Goal: Find specific page/section: Find specific page/section

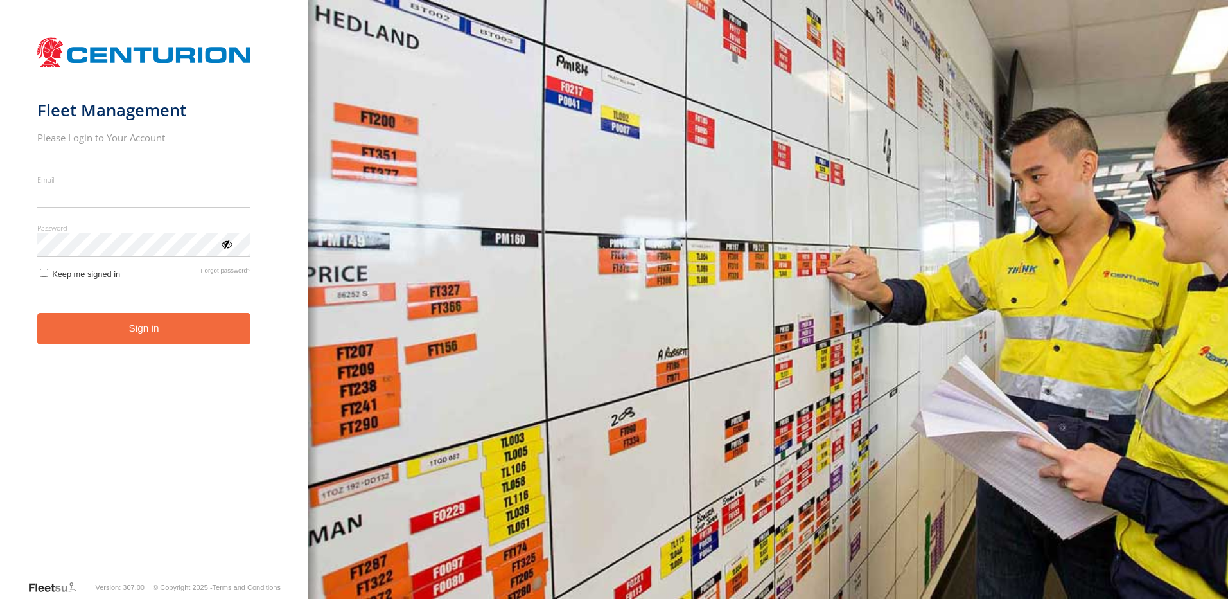
click at [141, 198] on input "Email" at bounding box center [144, 195] width 214 height 23
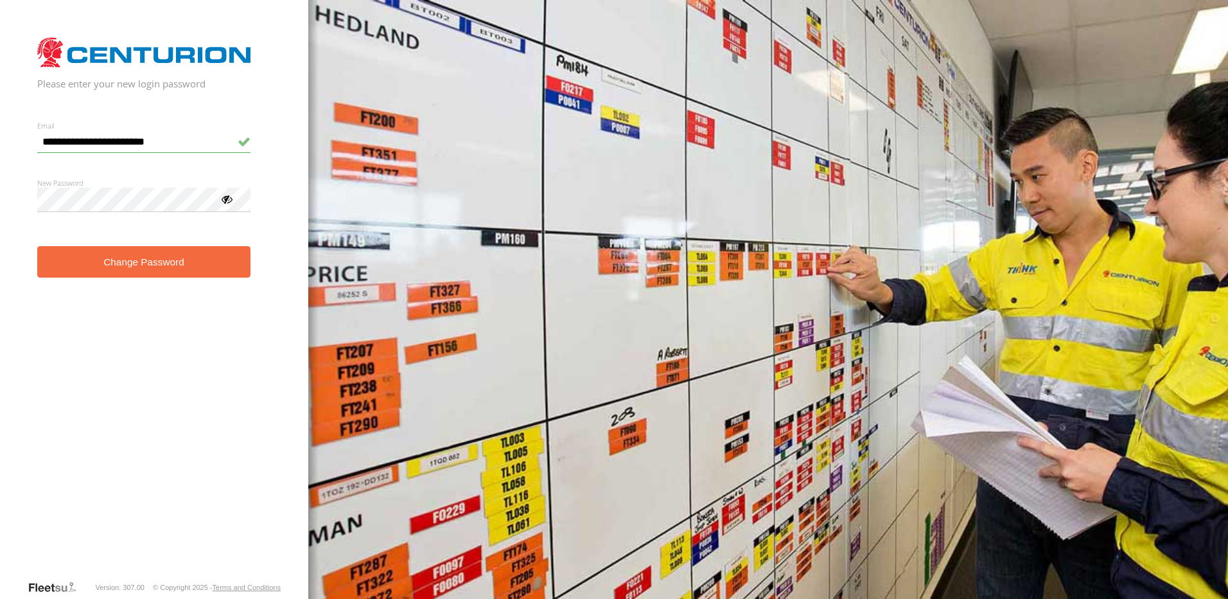
click at [131, 261] on button "Change Password" at bounding box center [144, 261] width 214 height 31
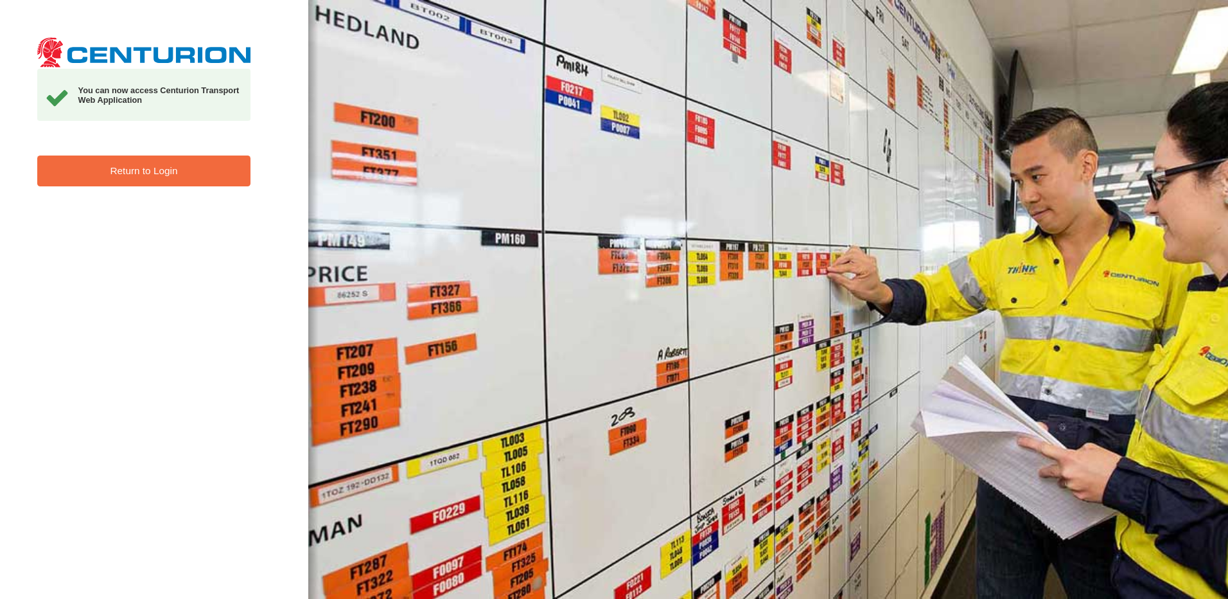
click at [138, 175] on link "Return to Login" at bounding box center [144, 170] width 214 height 31
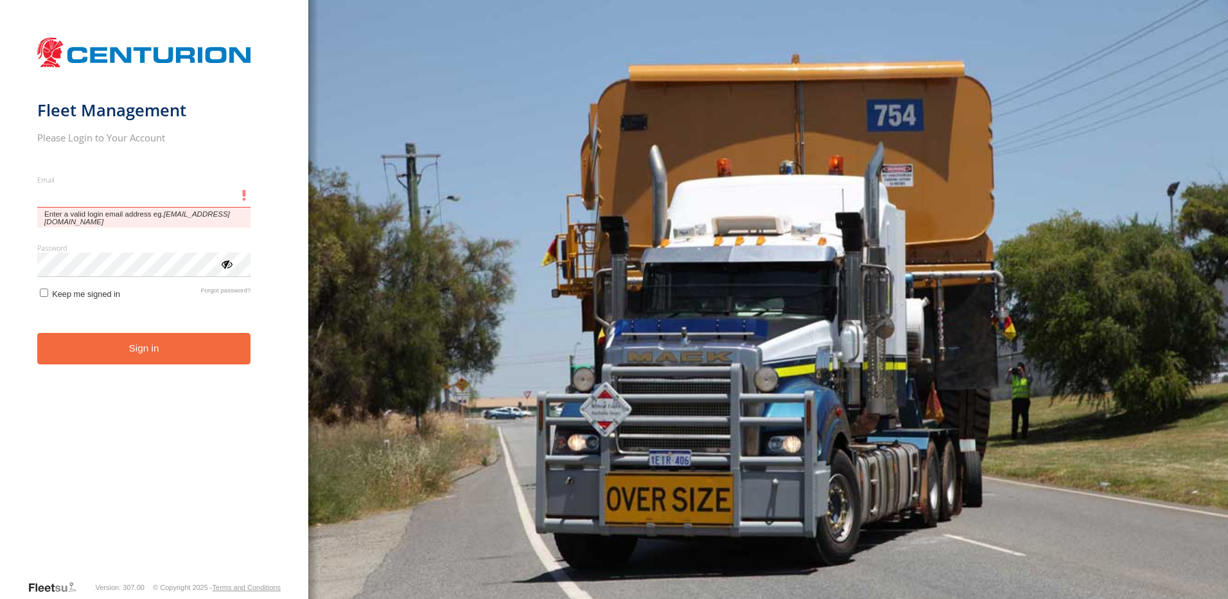
type input "**********"
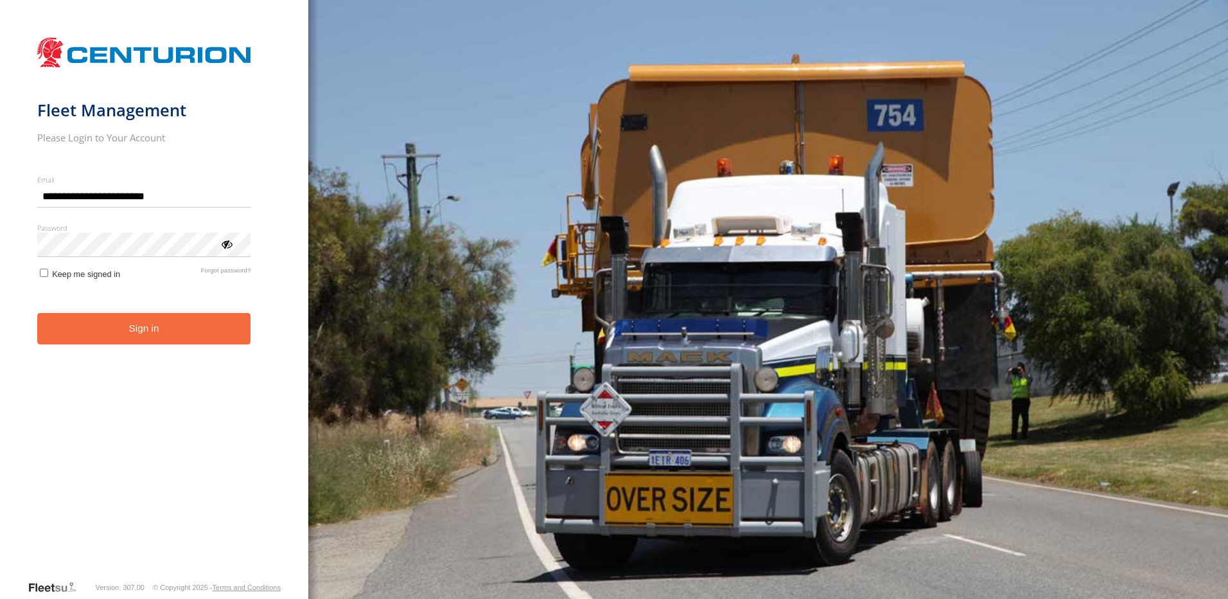
click at [91, 348] on form "**********" at bounding box center [154, 305] width 235 height 549
click at [137, 325] on button "Sign in" at bounding box center [144, 328] width 214 height 31
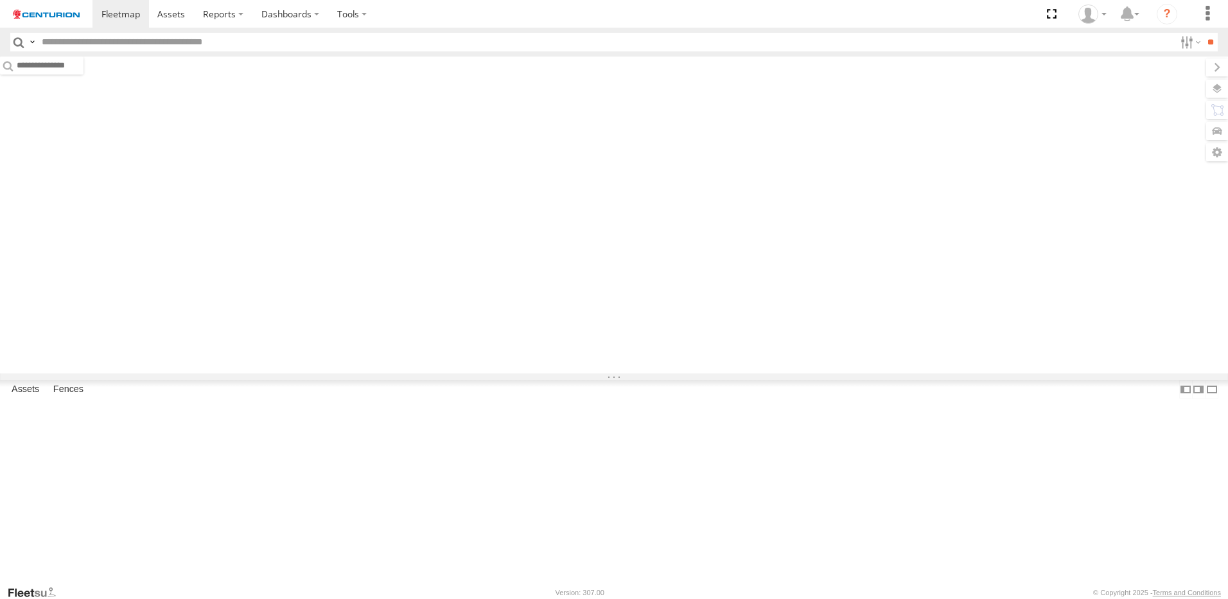
click at [122, 44] on input "text" at bounding box center [606, 42] width 1139 height 19
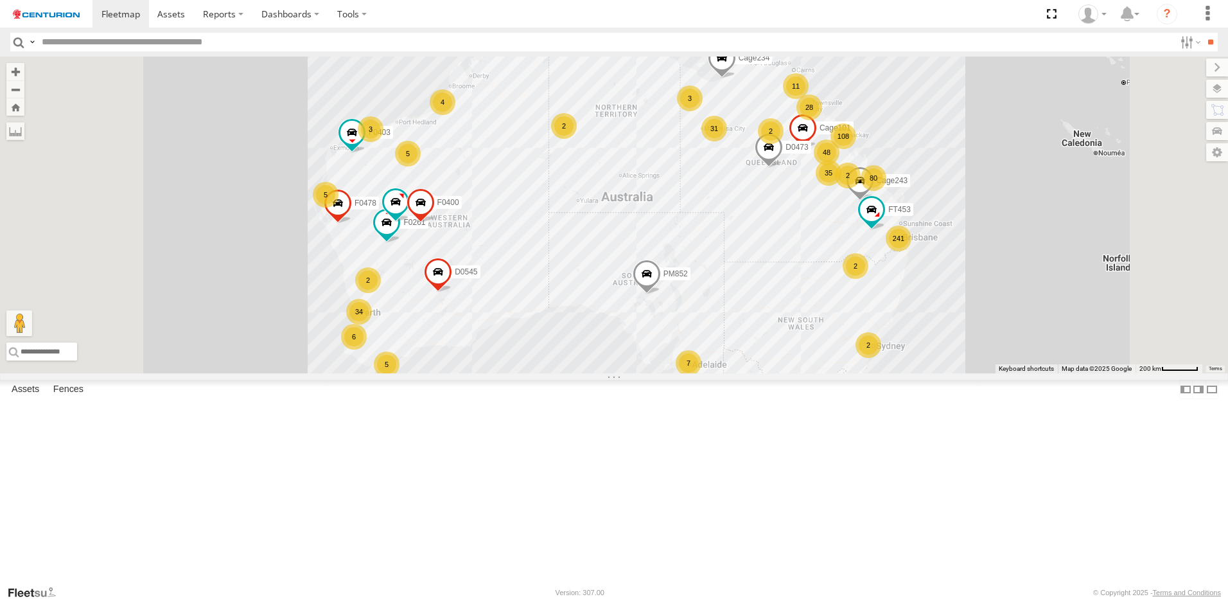
click at [67, 46] on input "text" at bounding box center [606, 42] width 1139 height 19
type input "******"
click at [1203, 33] on input "**" at bounding box center [1210, 42] width 15 height 19
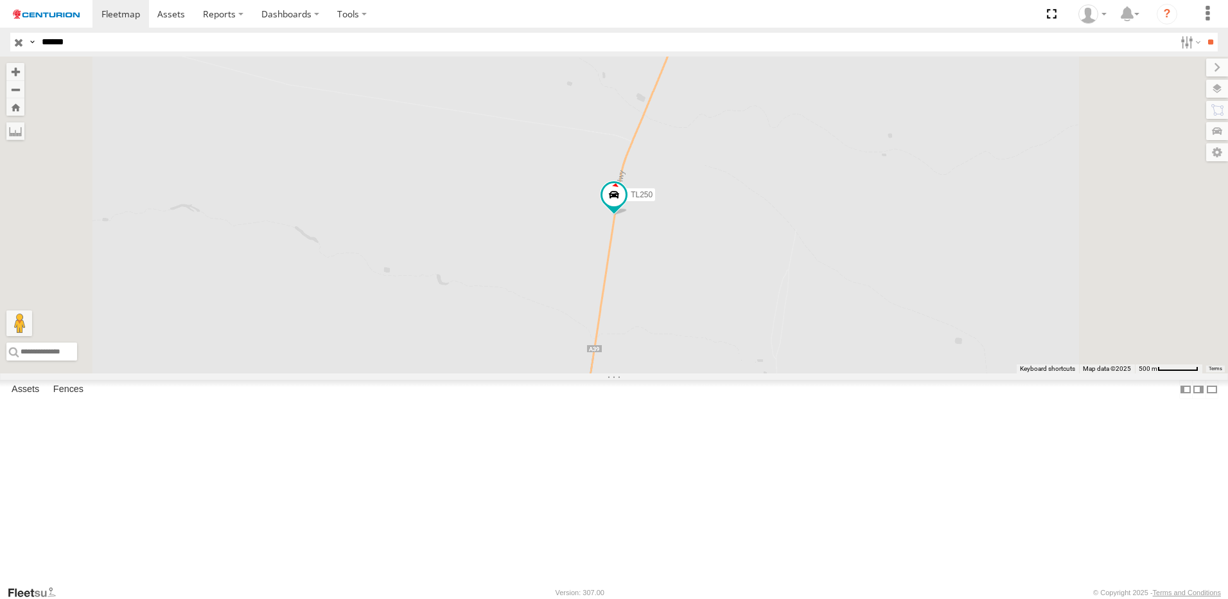
click at [0, 0] on div "TL250" at bounding box center [0, 0] width 0 height 0
drag, startPoint x: 920, startPoint y: 402, endPoint x: 789, endPoint y: 377, distance: 133.3
click at [790, 373] on div "TL250" at bounding box center [614, 215] width 1228 height 317
drag, startPoint x: 814, startPoint y: 401, endPoint x: 715, endPoint y: 392, distance: 99.4
click at [715, 373] on div "TL250" at bounding box center [614, 215] width 1228 height 317
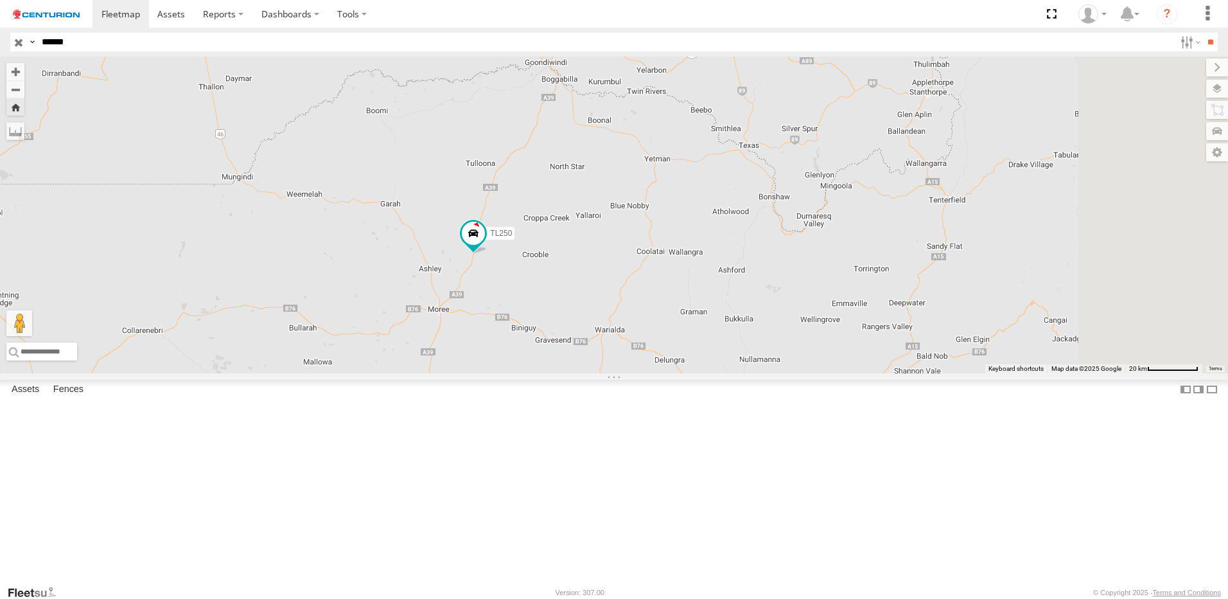
drag, startPoint x: 825, startPoint y: 412, endPoint x: 752, endPoint y: 414, distance: 73.3
click at [752, 373] on div "TL250" at bounding box center [614, 215] width 1228 height 317
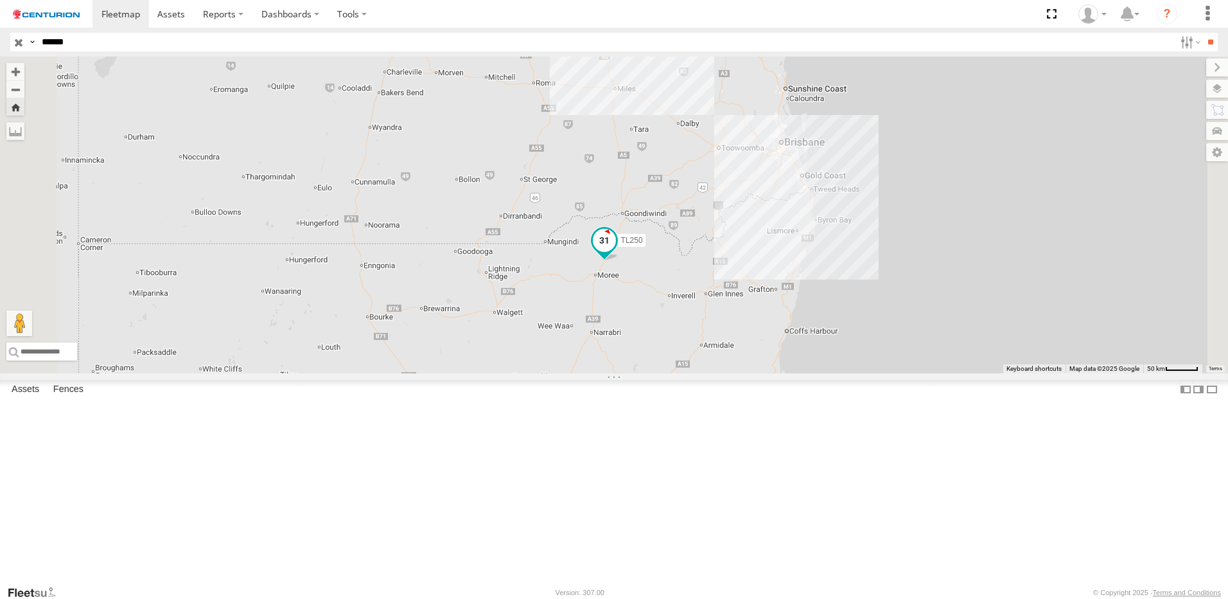
click at [616, 252] on span at bounding box center [604, 240] width 23 height 23
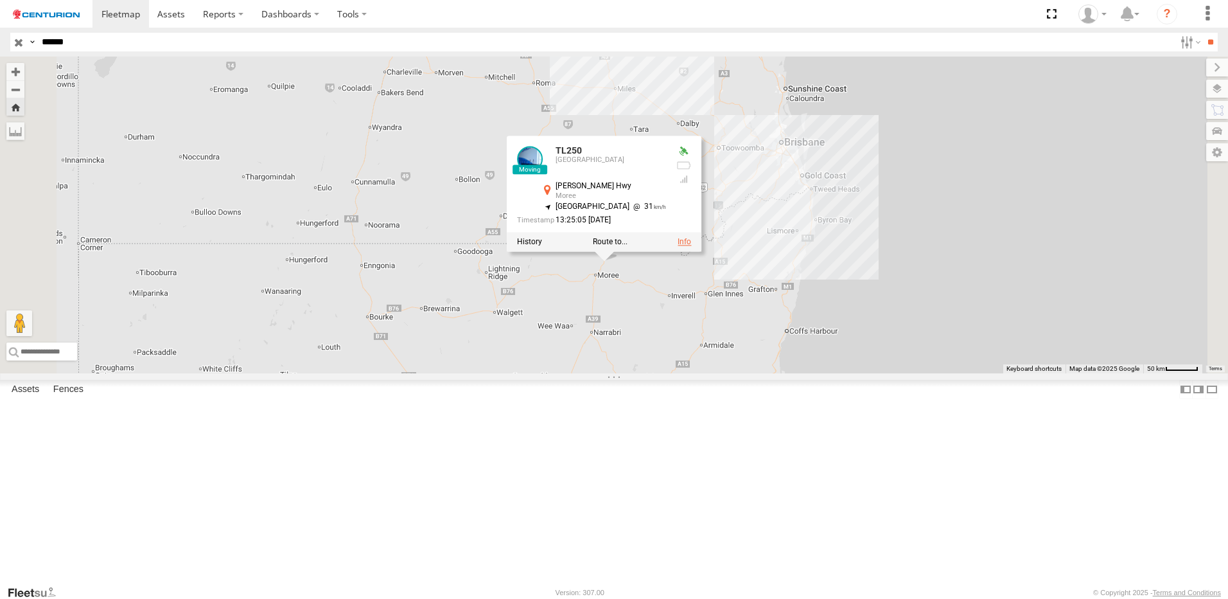
click at [691, 246] on link at bounding box center [684, 241] width 13 height 9
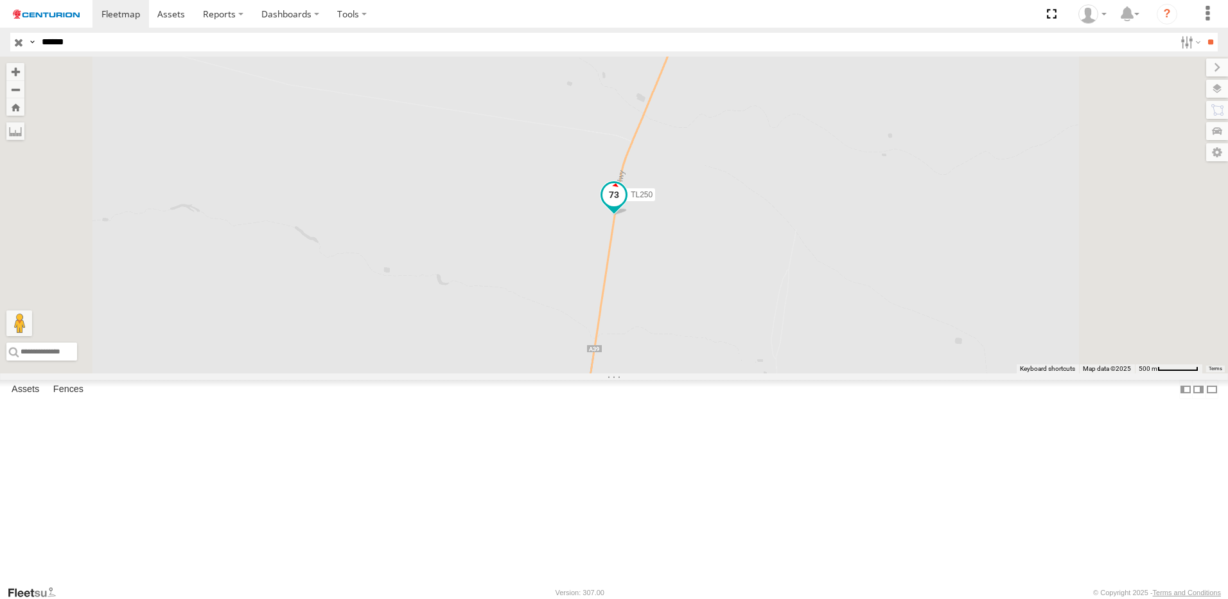
click at [626, 206] on span at bounding box center [614, 194] width 23 height 23
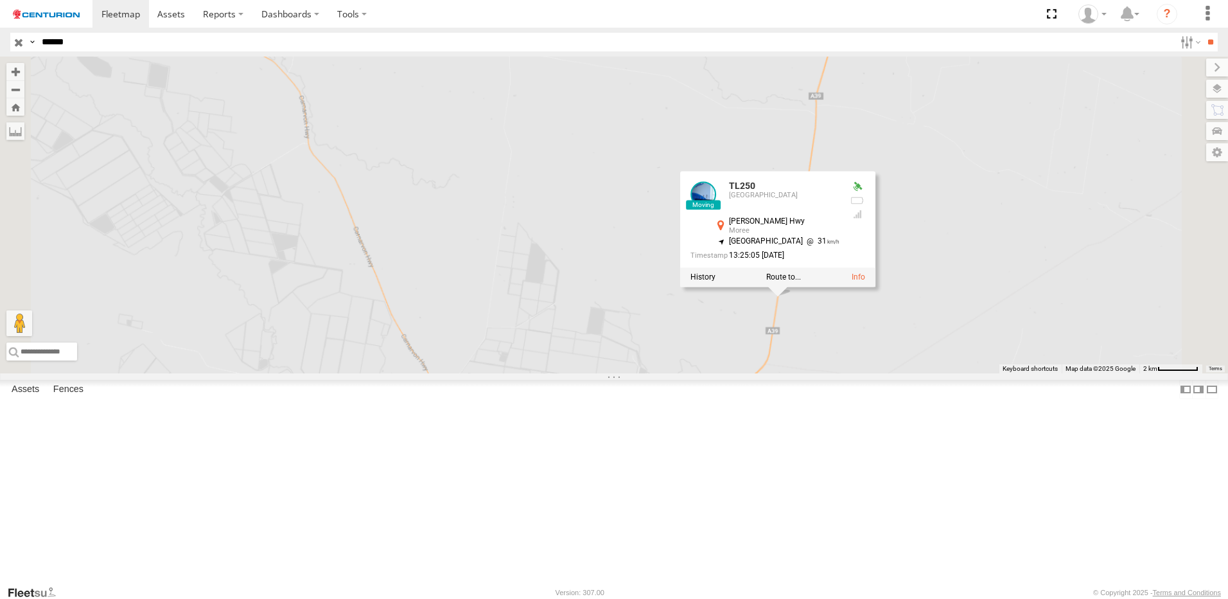
drag, startPoint x: 991, startPoint y: 433, endPoint x: 816, endPoint y: 409, distance: 176.5
click at [817, 373] on div "TL250 TL250 East-[GEOGRAPHIC_DATA] Moree -29.27002 , 149.98914 [GEOGRAPHIC_DATA…" at bounding box center [614, 215] width 1228 height 317
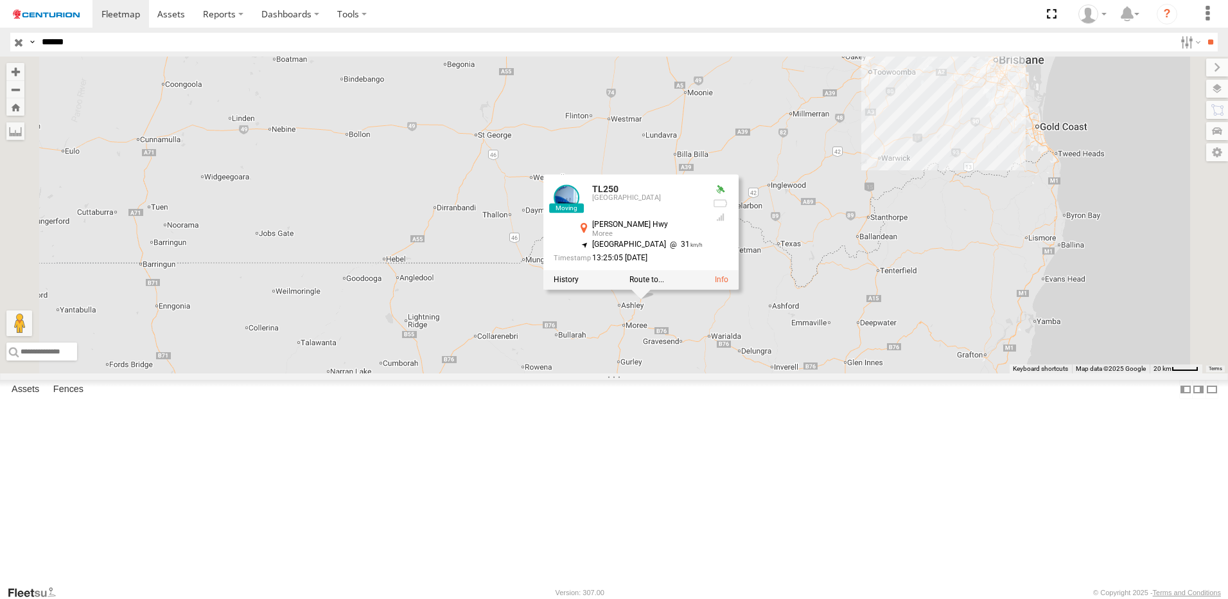
click at [824, 373] on div "TL250 TL250 East-[GEOGRAPHIC_DATA] Moree -29.27002 , 149.98914 [GEOGRAPHIC_DATA…" at bounding box center [614, 215] width 1228 height 317
